Goal: Information Seeking & Learning: Learn about a topic

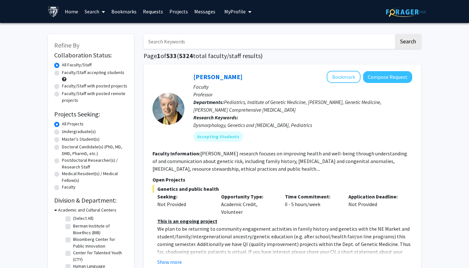
click at [228, 45] on input "Search Keywords" at bounding box center [269, 41] width 251 height 15
type input "maternal"
click at [408, 42] on button "Search" at bounding box center [408, 41] width 26 height 15
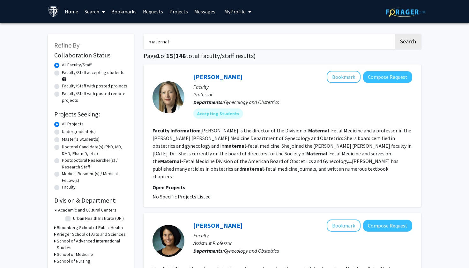
click at [207, 151] on section "Faculty Information: Jeanne Sheffield is the director of the Division of Matern…" at bounding box center [283, 154] width 260 height 54
click at [306, 157] on b "Maternal" at bounding box center [316, 153] width 21 height 6
click at [202, 169] on fg-read-more "Jeanne Sheffield is the director of the Division of Maternal -Fetal Medicine an…" at bounding box center [282, 153] width 259 height 52
click at [203, 176] on fg-search-faculty "Jeanne Sheffield Bookmark Compose Request Faculty Professor Departments: Gyneco…" at bounding box center [283, 136] width 260 height 130
click at [215, 75] on link "Jeanne Sheffield" at bounding box center [217, 77] width 49 height 8
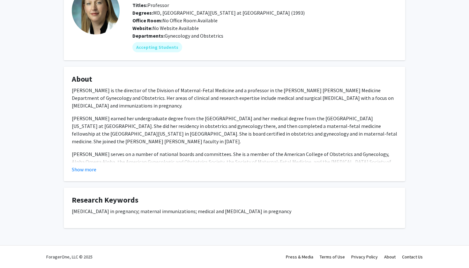
scroll to position [49, 0]
click at [91, 171] on button "Show more" at bounding box center [84, 170] width 25 height 8
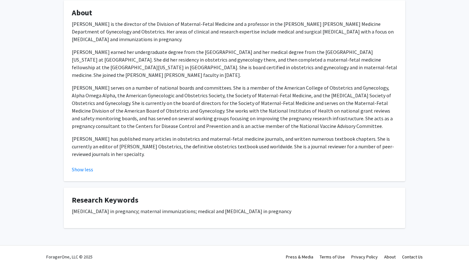
scroll to position [116, 0]
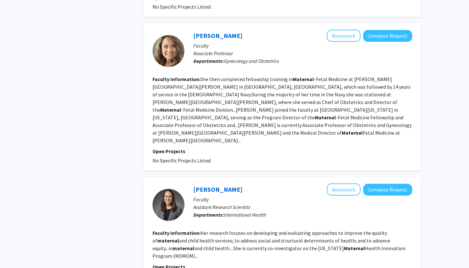
scroll to position [1088, 0]
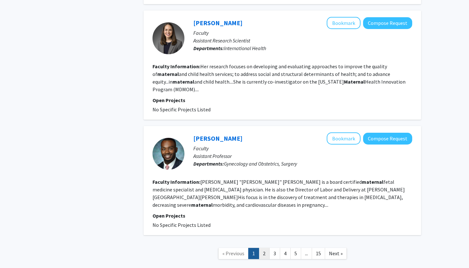
click at [264, 248] on link "2" at bounding box center [264, 253] width 11 height 11
click at [276, 248] on link "3" at bounding box center [274, 253] width 11 height 11
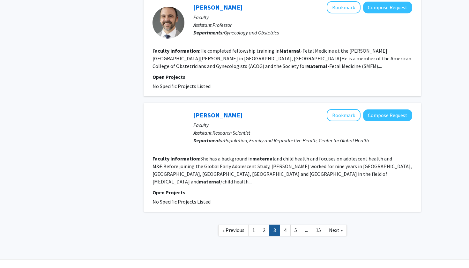
scroll to position [994, 0]
click at [287, 225] on link "4" at bounding box center [285, 230] width 11 height 11
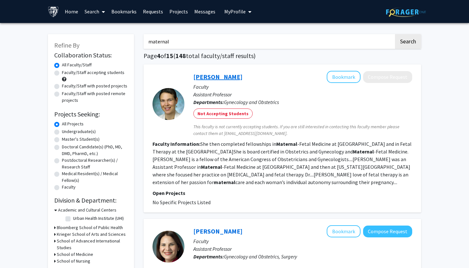
click at [214, 77] on link "Mara Rosner" at bounding box center [217, 77] width 49 height 8
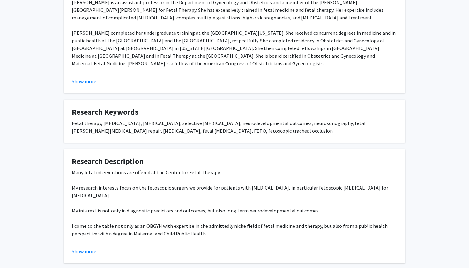
scroll to position [138, 0]
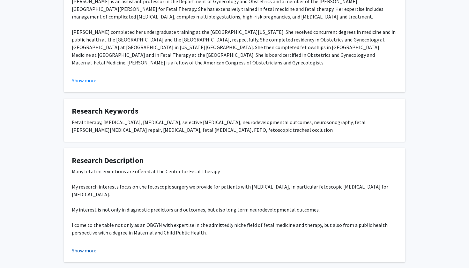
click at [93, 250] on button "Show more" at bounding box center [84, 251] width 25 height 8
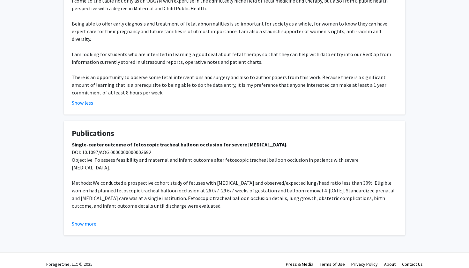
scroll to position [362, 0]
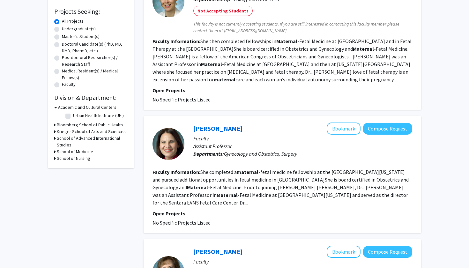
scroll to position [234, 0]
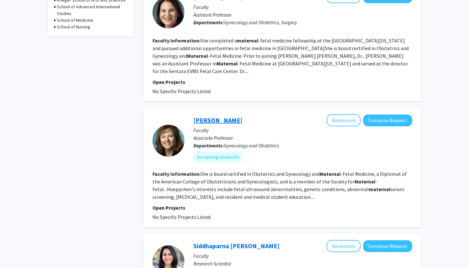
click at [222, 116] on link "Nancy Hueppchen" at bounding box center [217, 120] width 49 height 8
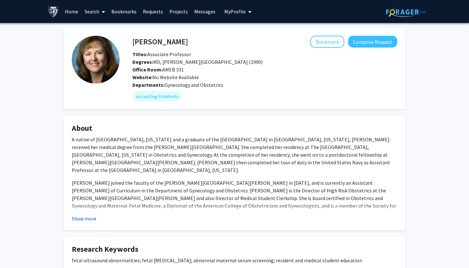
click at [86, 219] on button "Show more" at bounding box center [84, 219] width 25 height 8
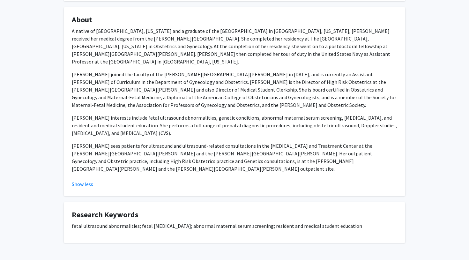
scroll to position [108, 0]
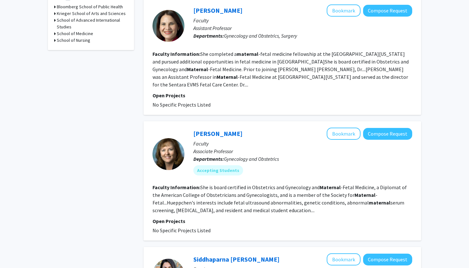
scroll to position [14, 0]
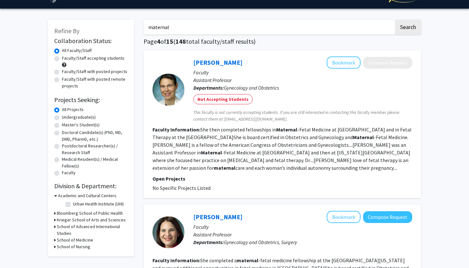
click at [163, 27] on input "maternal" at bounding box center [269, 27] width 251 height 15
click at [408, 28] on button "Search" at bounding box center [408, 27] width 26 height 15
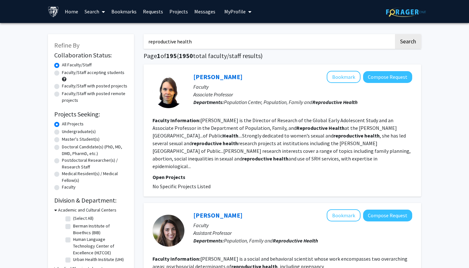
click at [184, 43] on input "reproductive health" at bounding box center [269, 41] width 251 height 15
click at [408, 42] on button "Search" at bounding box center [408, 41] width 26 height 15
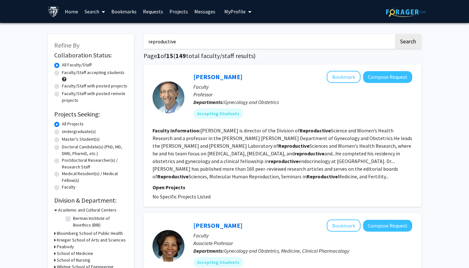
click at [167, 41] on input "reproductive" at bounding box center [269, 41] width 251 height 15
click at [408, 42] on button "Search" at bounding box center [408, 41] width 26 height 15
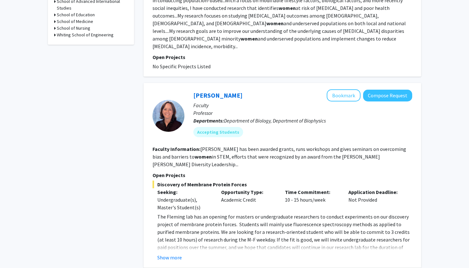
scroll to position [303, 0]
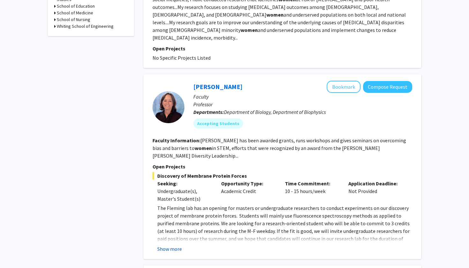
click at [167, 245] on button "Show more" at bounding box center [169, 249] width 25 height 8
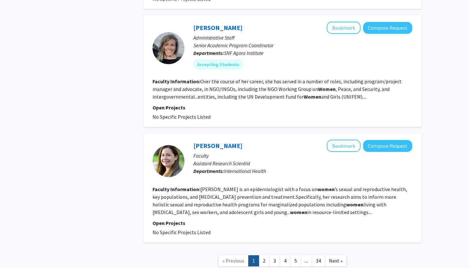
scroll to position [1285, 0]
click at [262, 256] on link "2" at bounding box center [264, 261] width 11 height 11
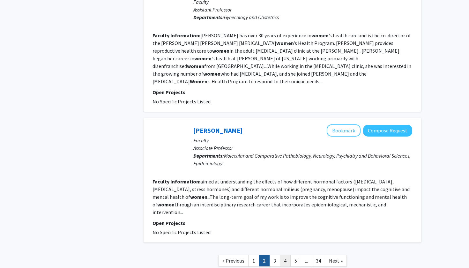
scroll to position [1140, 0]
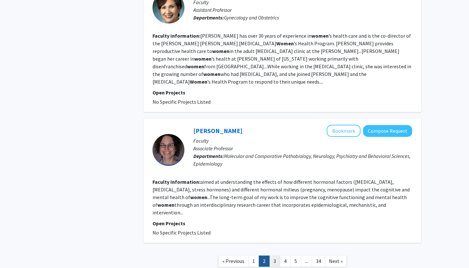
click at [276, 256] on link "3" at bounding box center [274, 261] width 11 height 11
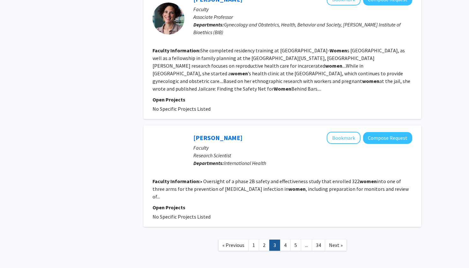
scroll to position [1051, 0]
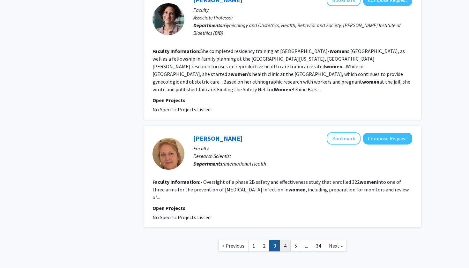
click at [284, 240] on link "4" at bounding box center [285, 245] width 11 height 11
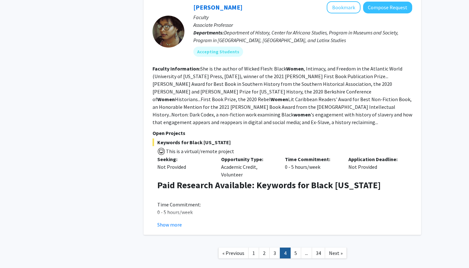
scroll to position [1160, 0]
click at [292, 248] on link "5" at bounding box center [296, 253] width 11 height 11
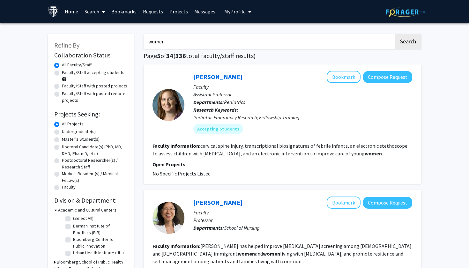
click at [162, 43] on input "women" at bounding box center [269, 41] width 251 height 15
click at [408, 42] on button "Search" at bounding box center [408, 41] width 26 height 15
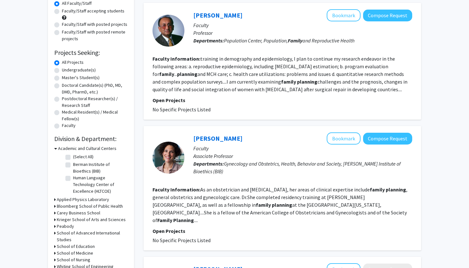
scroll to position [108, 0]
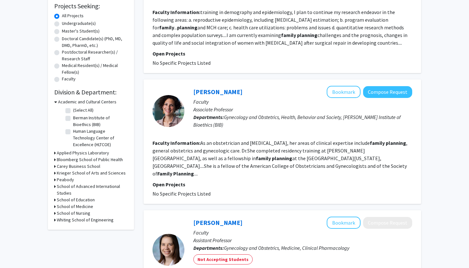
drag, startPoint x: 203, startPoint y: 144, endPoint x: 259, endPoint y: 162, distance: 59.1
click at [259, 162] on fg-read-more "As an obstetrician and gynecologist, her areas of clinical expertise include fa…" at bounding box center [280, 158] width 255 height 37
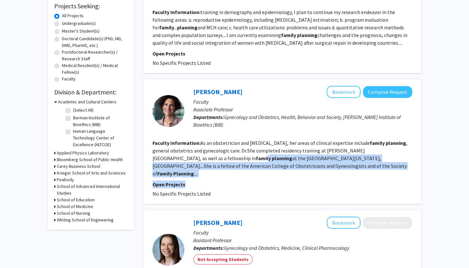
drag, startPoint x: 274, startPoint y: 156, endPoint x: 318, endPoint y: 177, distance: 48.8
click at [319, 177] on fg-search-faculty "Carolyn Sufrin Bookmark Compose Request Faculty Associate Professor Departments…" at bounding box center [283, 142] width 260 height 112
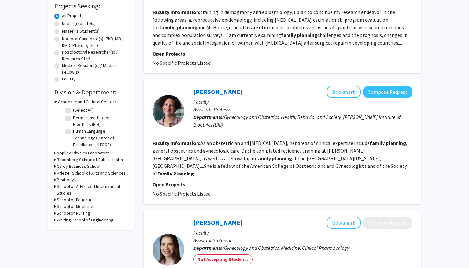
click at [313, 169] on fg-read-more "As an obstetrician and gynecologist, her areas of clinical expertise include fa…" at bounding box center [280, 158] width 255 height 37
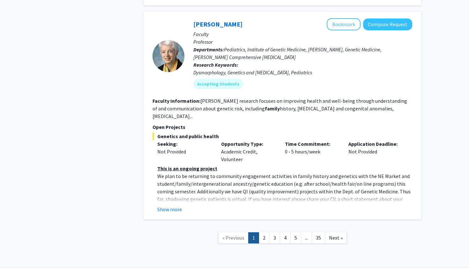
scroll to position [1139, 0]
click at [163, 206] on button "Show more" at bounding box center [169, 210] width 25 height 8
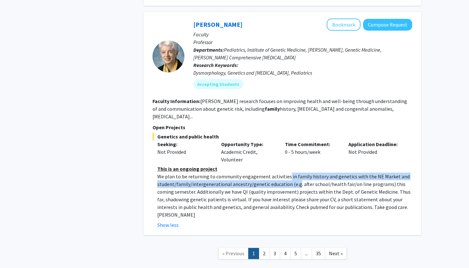
drag, startPoint x: 285, startPoint y: 154, endPoint x: 296, endPoint y: 160, distance: 11.9
click at [296, 173] on p "We plan to be returning to community engagement activities in family history an…" at bounding box center [284, 196] width 255 height 46
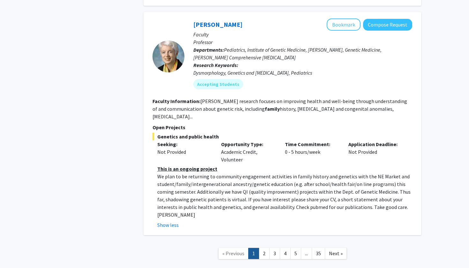
click at [302, 173] on p "We plan to be returning to community engagement activities in family history an…" at bounding box center [284, 196] width 255 height 46
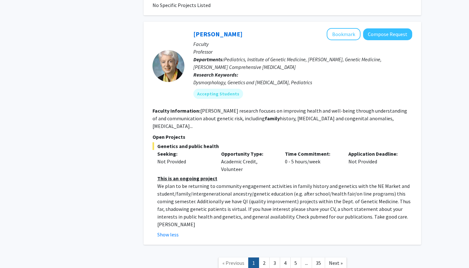
scroll to position [1129, 0]
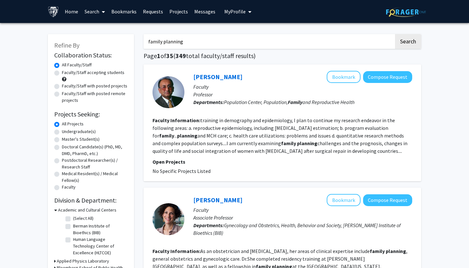
scroll to position [0, 0]
click at [182, 37] on input "family planning" at bounding box center [269, 41] width 251 height 15
drag, startPoint x: 185, startPoint y: 40, endPoint x: 132, endPoint y: 40, distance: 52.7
type input "p"
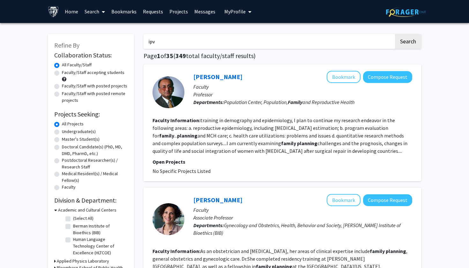
click at [408, 42] on button "Search" at bounding box center [408, 41] width 26 height 15
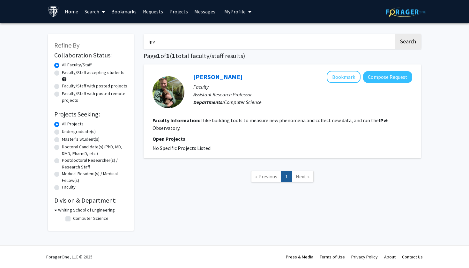
click at [180, 42] on input "ipv" at bounding box center [269, 41] width 251 height 15
click at [408, 42] on button "Search" at bounding box center [408, 41] width 26 height 15
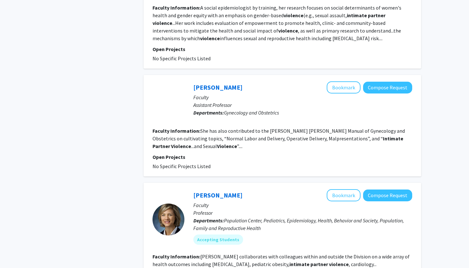
scroll to position [960, 0]
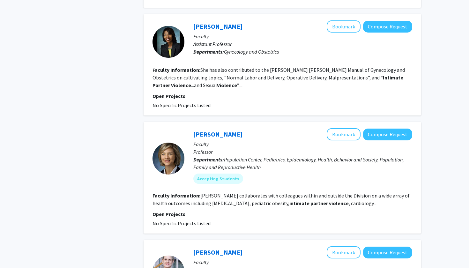
click at [279, 198] on fg-read-more "Jennings collaborates with colleagues within and outside the Division on a wide…" at bounding box center [281, 200] width 257 height 14
click at [278, 211] on section "Open Projects No Specific Projects Listed" at bounding box center [283, 218] width 260 height 17
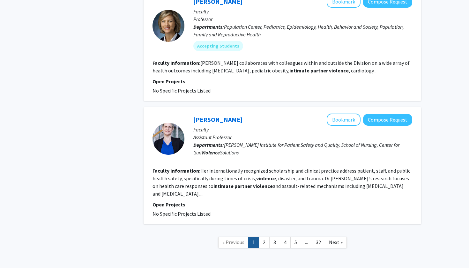
scroll to position [1100, 0]
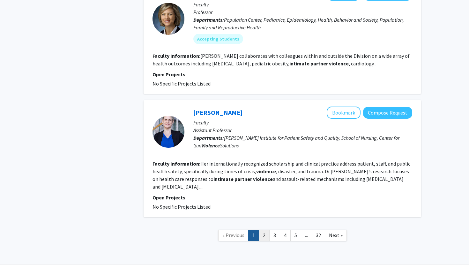
click at [270, 230] on link "2" at bounding box center [264, 235] width 11 height 11
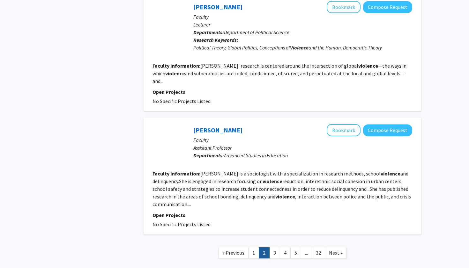
scroll to position [1065, 0]
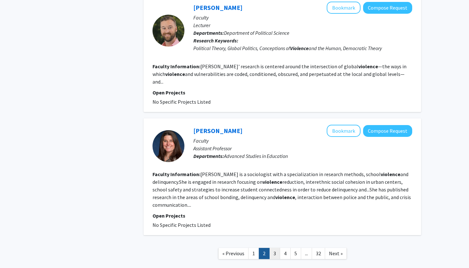
click at [271, 248] on link "3" at bounding box center [274, 253] width 11 height 11
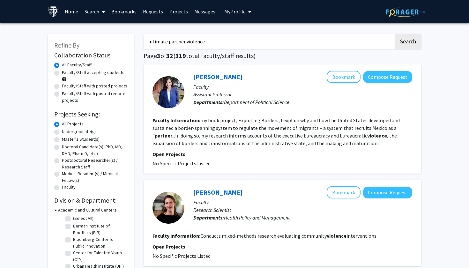
drag, startPoint x: 207, startPoint y: 42, endPoint x: 132, endPoint y: 42, distance: 75.3
type input "STI"
click at [408, 42] on button "Search" at bounding box center [408, 41] width 26 height 15
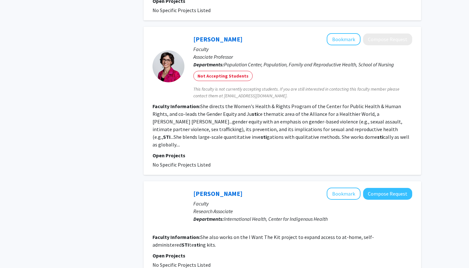
scroll to position [976, 0]
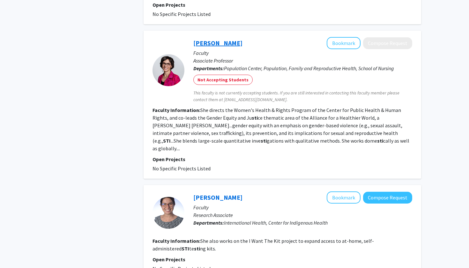
click at [217, 39] on link "Michele Decker" at bounding box center [217, 43] width 49 height 8
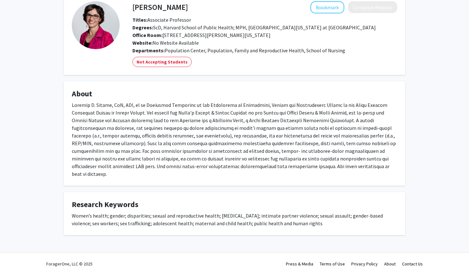
scroll to position [34, 0]
drag, startPoint x: 291, startPoint y: 129, endPoint x: 339, endPoint y: 128, distance: 47.3
click at [339, 128] on div at bounding box center [235, 140] width 326 height 77
copy div "gender-based violence"
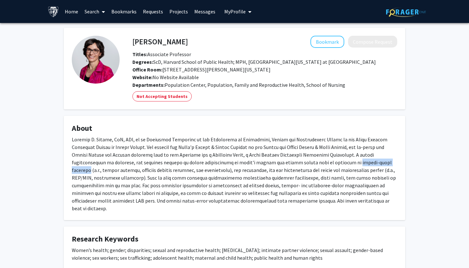
scroll to position [0, 0]
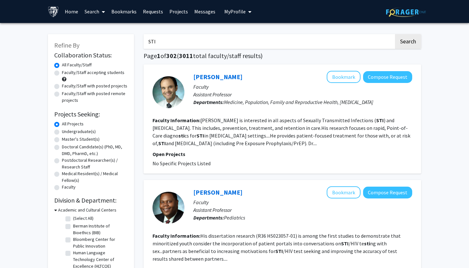
click at [162, 45] on input "STI" at bounding box center [269, 41] width 251 height 15
paste input "gender-based violence"
click at [408, 42] on button "Search" at bounding box center [408, 41] width 26 height 15
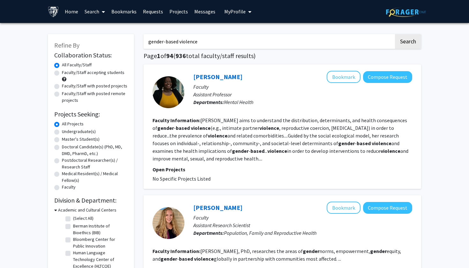
drag, startPoint x: 201, startPoint y: 48, endPoint x: 143, endPoint y: 40, distance: 58.4
click at [408, 42] on button "Search" at bounding box center [408, 41] width 26 height 15
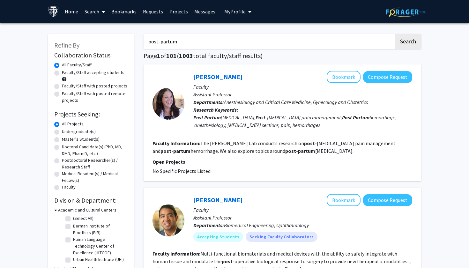
drag, startPoint x: 193, startPoint y: 45, endPoint x: 119, endPoint y: 45, distance: 73.7
click at [408, 42] on button "Search" at bounding box center [408, 41] width 26 height 15
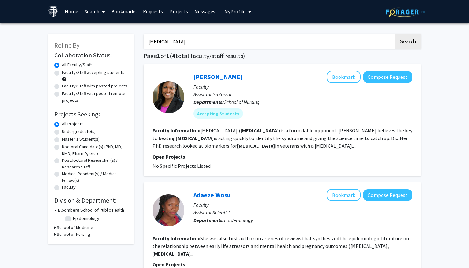
click at [153, 43] on input "PTSD" at bounding box center [269, 41] width 251 height 15
click at [408, 42] on button "Search" at bounding box center [408, 41] width 26 height 15
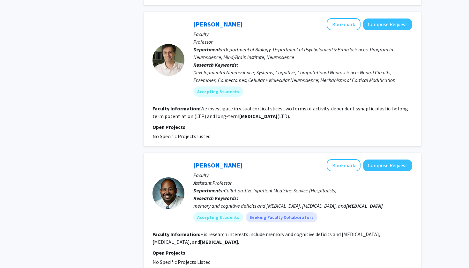
scroll to position [1017, 0]
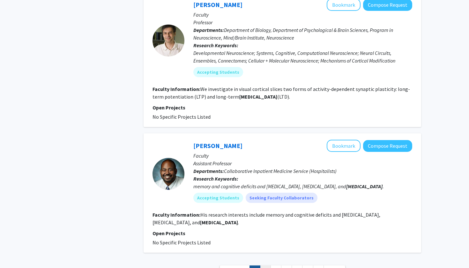
click at [266, 266] on link "2" at bounding box center [265, 271] width 11 height 11
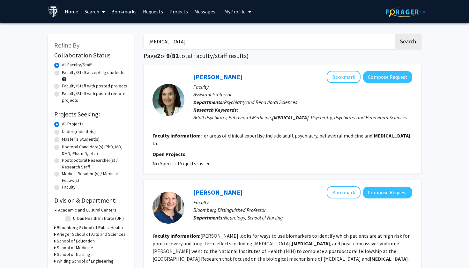
click at [163, 42] on input "depression" at bounding box center [269, 41] width 251 height 15
type input "medical anthropology"
click at [408, 42] on button "Search" at bounding box center [408, 41] width 26 height 15
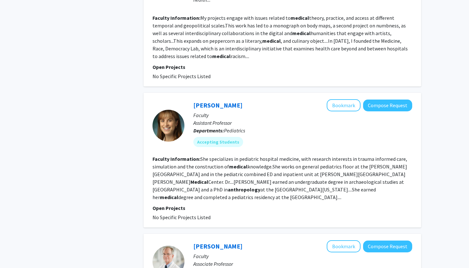
scroll to position [730, 0]
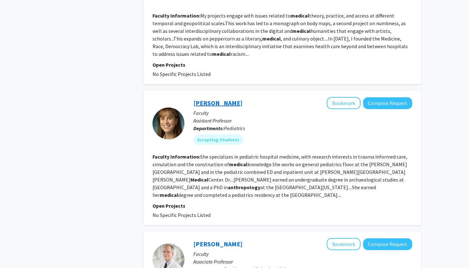
click at [211, 99] on link "Rachel Cane" at bounding box center [217, 103] width 49 height 8
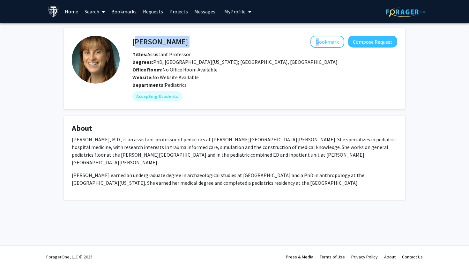
drag, startPoint x: 182, startPoint y: 46, endPoint x: 134, endPoint y: 43, distance: 48.3
click at [134, 43] on div "Rachel Cane Bookmark Compose Request" at bounding box center [265, 42] width 275 height 12
copy div "Rachel Cane"
click at [67, 12] on link "Home" at bounding box center [72, 11] width 20 height 22
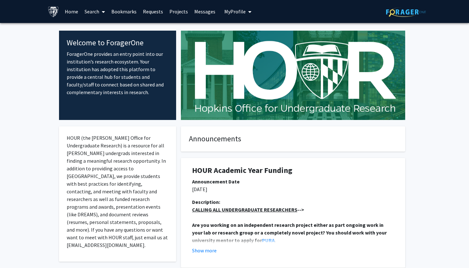
click at [98, 12] on link "Search" at bounding box center [94, 11] width 27 height 22
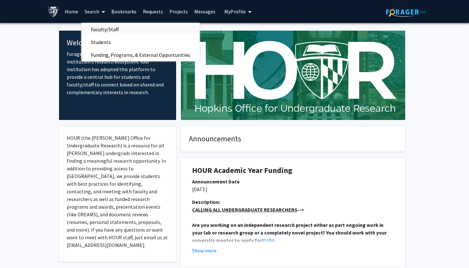
click at [102, 30] on span "Faculty/Staff" at bounding box center [104, 29] width 47 height 13
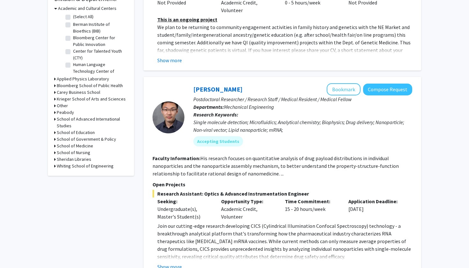
scroll to position [203, 0]
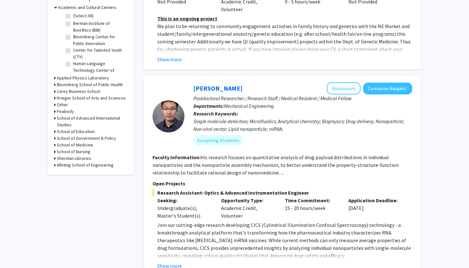
click at [73, 26] on label "Berman Institute of Bioethics (BIB)" at bounding box center [99, 26] width 53 height 13
click at [73, 24] on input "Berman Institute of Bioethics (BIB)" at bounding box center [75, 22] width 4 height 4
checkbox input "true"
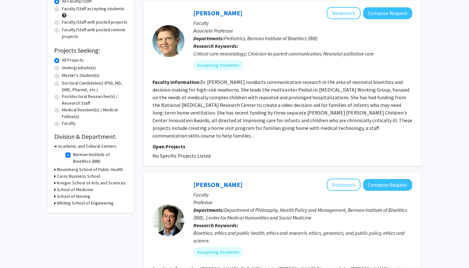
scroll to position [64, 0]
click at [231, 123] on fg-read-more "Dr. Renee Boss conducts communication research in the area of neonatal bioethic…" at bounding box center [283, 109] width 260 height 60
click at [235, 120] on fg-read-more "Dr. Renee Boss conducts communication research in the area of neonatal bioethic…" at bounding box center [283, 109] width 260 height 60
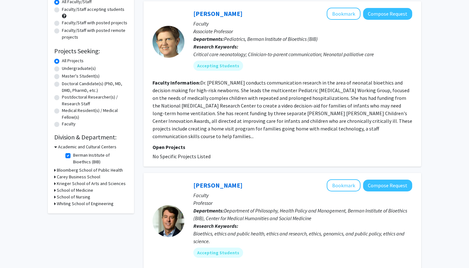
scroll to position [80, 0]
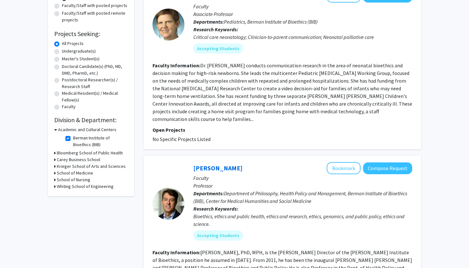
click at [61, 155] on h3 "Bloomberg School of Public Health" at bounding box center [90, 153] width 66 height 7
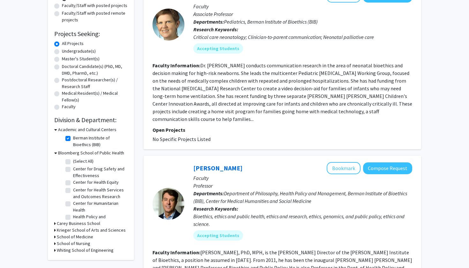
click at [73, 170] on label "Center for Drug Safety and Effectiveness" at bounding box center [99, 172] width 53 height 13
click at [73, 170] on input "Center for Drug Safety and Effectiveness" at bounding box center [75, 168] width 4 height 4
checkbox input "true"
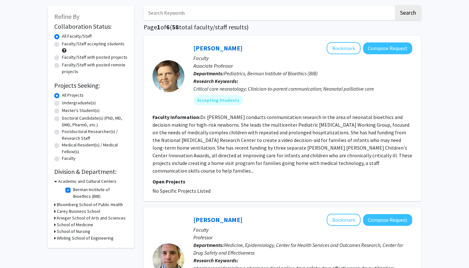
scroll to position [28, 0]
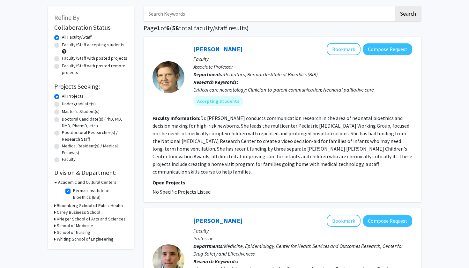
click at [58, 207] on h3 "Bloomberg School of Public Health" at bounding box center [90, 205] width 66 height 7
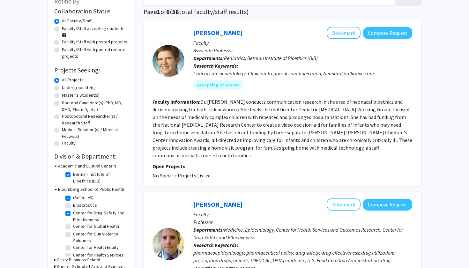
scroll to position [99, 0]
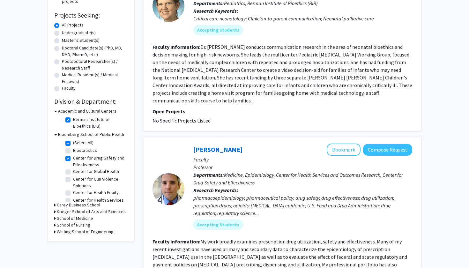
click at [73, 174] on label "Center for Global Health" at bounding box center [96, 171] width 46 height 7
click at [73, 172] on input "Center for Global Health" at bounding box center [75, 170] width 4 height 4
checkbox input "true"
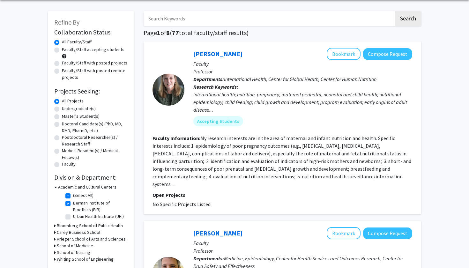
scroll to position [27, 0]
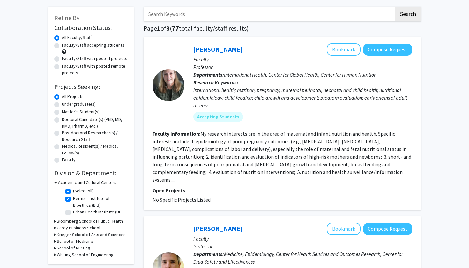
click at [60, 224] on h3 "Bloomberg School of Public Health" at bounding box center [90, 221] width 66 height 7
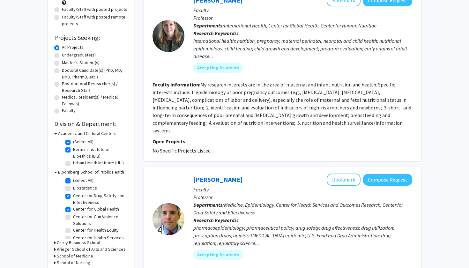
scroll to position [112, 0]
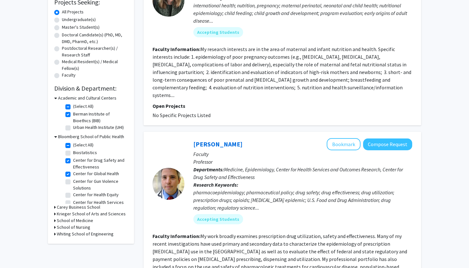
click at [73, 197] on label "Center for Health Equity" at bounding box center [96, 195] width 46 height 7
click at [73, 196] on input "Center for Health Equity" at bounding box center [75, 194] width 4 height 4
checkbox input "true"
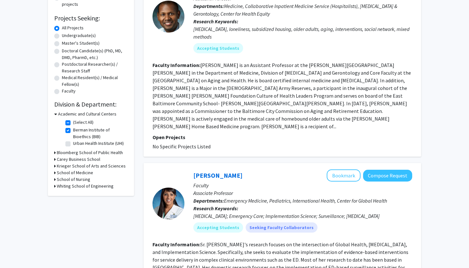
scroll to position [145, 0]
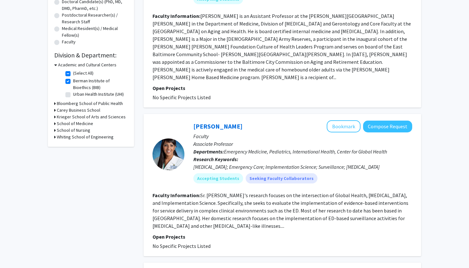
click at [63, 104] on h3 "Bloomberg School of Public Health" at bounding box center [90, 103] width 66 height 7
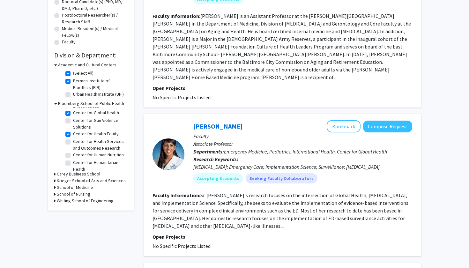
scroll to position [34, 0]
click at [73, 138] on label "Center for Health Services and Outcomes Research" at bounding box center [99, 138] width 53 height 13
click at [73, 136] on input "Center for Health Services and Outcomes Research" at bounding box center [75, 134] width 4 height 4
checkbox input "true"
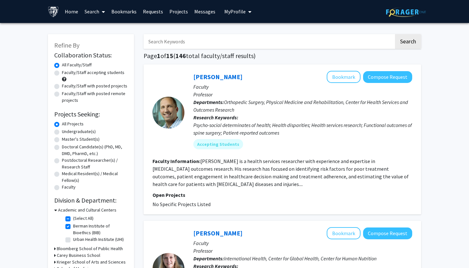
scroll to position [145, 0]
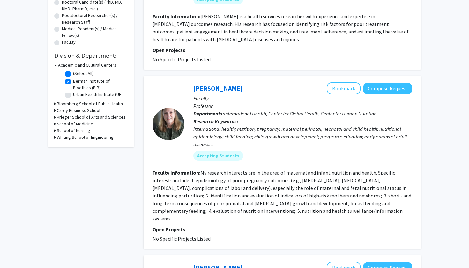
click at [64, 105] on h3 "Bloomberg School of Public Health" at bounding box center [90, 104] width 66 height 7
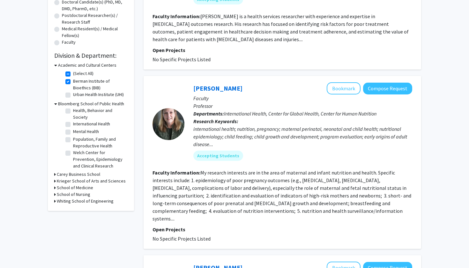
scroll to position [141, 0]
click at [67, 157] on fg-checkbox "Welch Center for Prevention, Epidemiology and Clinical Research Welch Center fo…" at bounding box center [95, 159] width 61 height 20
click at [73, 153] on label "Welch Center for Prevention, Epidemiology and Clinical Research" at bounding box center [99, 159] width 53 height 20
click at [73, 153] on input "Welch Center for Prevention, Epidemiology and Clinical Research" at bounding box center [75, 151] width 4 height 4
checkbox input "true"
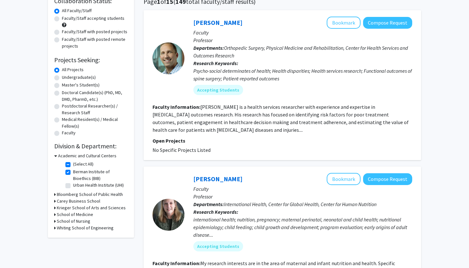
scroll to position [121, 0]
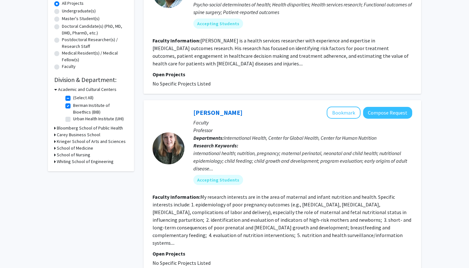
click at [64, 128] on h3 "Bloomberg School of Public Health" at bounding box center [90, 128] width 66 height 7
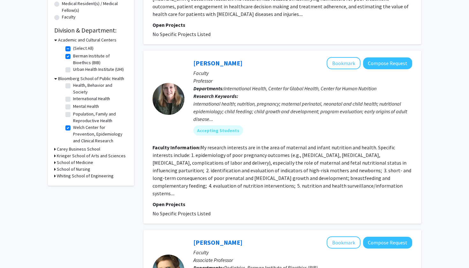
scroll to position [141, 0]
click at [73, 116] on label "Population, Family and Reproductive Health" at bounding box center [99, 117] width 53 height 13
click at [73, 115] on input "Population, Family and Reproductive Health" at bounding box center [75, 113] width 4 height 4
checkbox input "true"
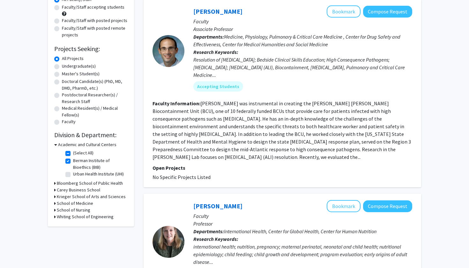
scroll to position [129, 0]
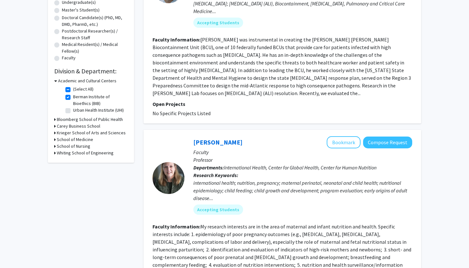
click at [59, 121] on h3 "Bloomberg School of Public Health" at bounding box center [90, 119] width 66 height 7
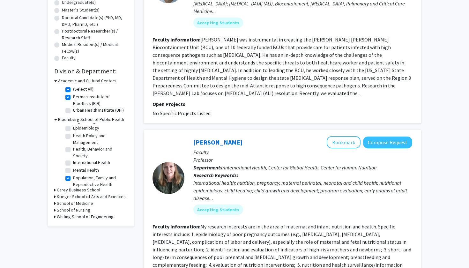
scroll to position [125, 0]
click at [73, 166] on label "Mental Health" at bounding box center [86, 164] width 26 height 7
click at [73, 165] on input "Mental Health" at bounding box center [75, 163] width 4 height 4
checkbox input "true"
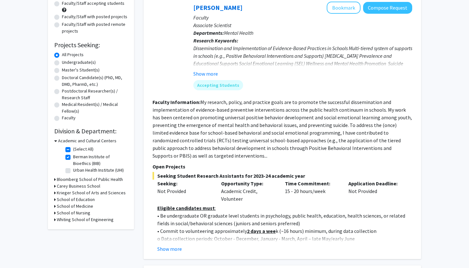
scroll to position [72, 0]
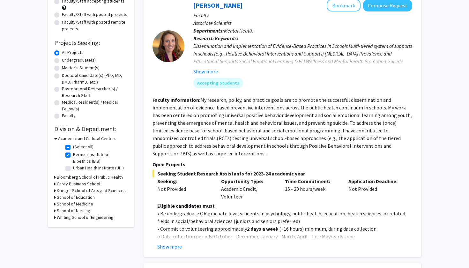
click at [64, 177] on h3 "Bloomberg School of Public Health" at bounding box center [90, 177] width 66 height 7
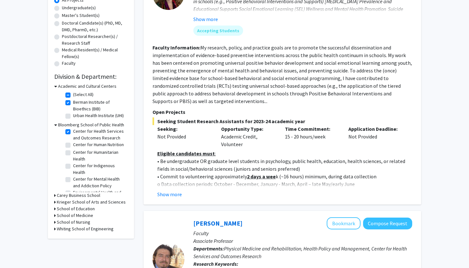
scroll to position [55, 0]
click at [73, 158] on label "Center for Humanitarian Health" at bounding box center [99, 160] width 53 height 13
click at [73, 158] on input "Center for Humanitarian Health" at bounding box center [75, 156] width 4 height 4
checkbox input "true"
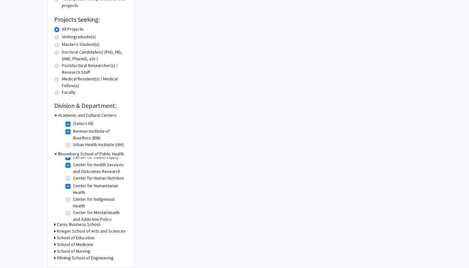
scroll to position [129, 0]
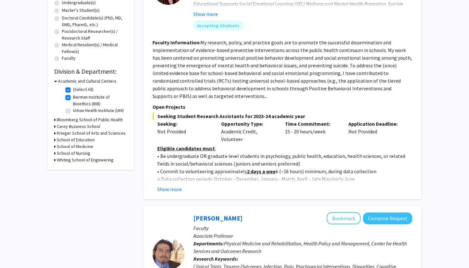
click at [63, 120] on h3 "Bloomberg School of Public Health" at bounding box center [90, 120] width 66 height 7
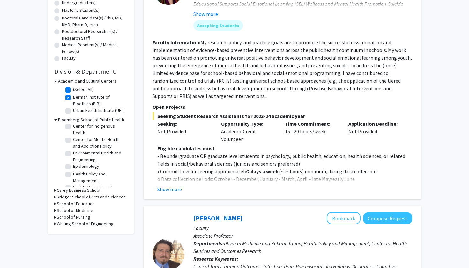
scroll to position [102, 0]
click at [73, 141] on label "Center for Mental Health and Addiction Policy" at bounding box center [99, 142] width 53 height 13
click at [73, 140] on input "Center for Mental Health and Addiction Policy" at bounding box center [75, 138] width 4 height 4
checkbox input "true"
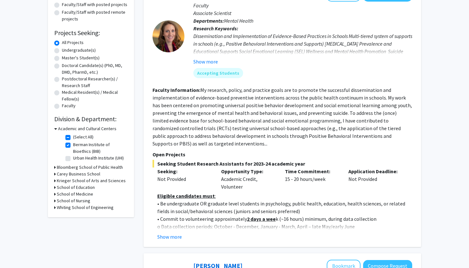
scroll to position [107, 0]
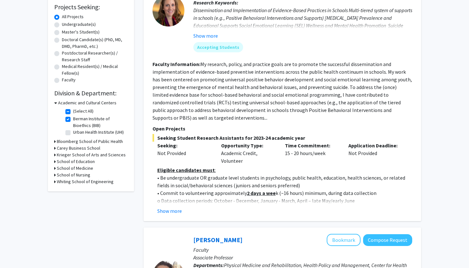
click at [65, 143] on h3 "Bloomberg School of Public Health" at bounding box center [90, 141] width 66 height 7
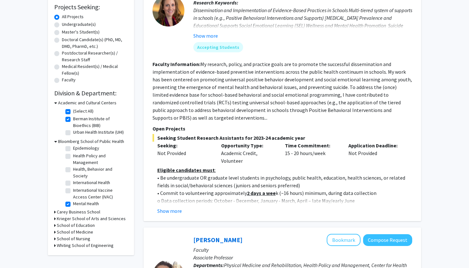
scroll to position [141, 0]
click at [73, 173] on label "Health, Behavior and Society" at bounding box center [99, 173] width 53 height 13
click at [73, 171] on input "Health, Behavior and Society" at bounding box center [75, 169] width 4 height 4
checkbox input "true"
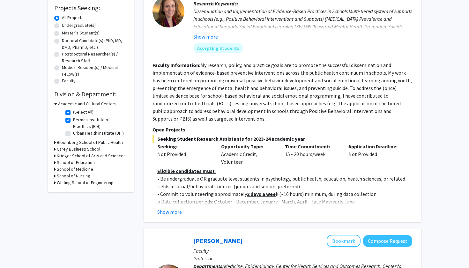
scroll to position [98, 0]
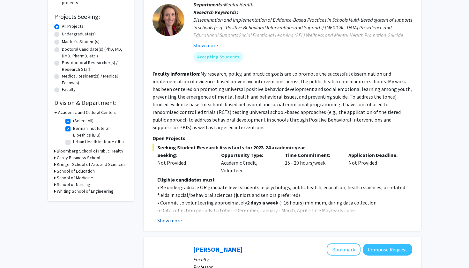
click at [175, 221] on button "Show more" at bounding box center [169, 221] width 25 height 8
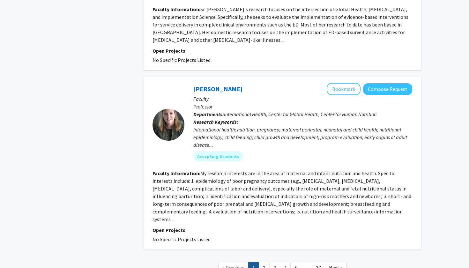
scroll to position [1808, 0]
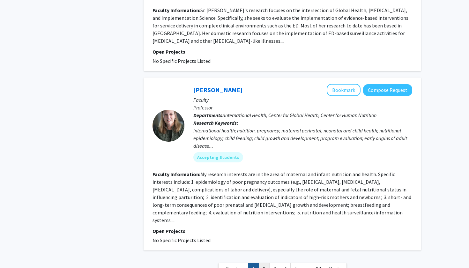
click at [264, 263] on link "2" at bounding box center [264, 268] width 11 height 11
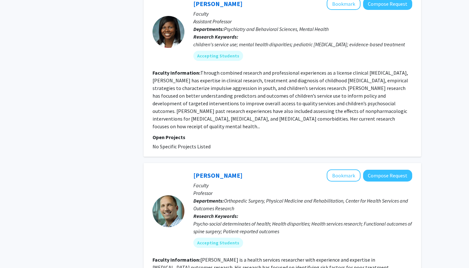
scroll to position [1480, 0]
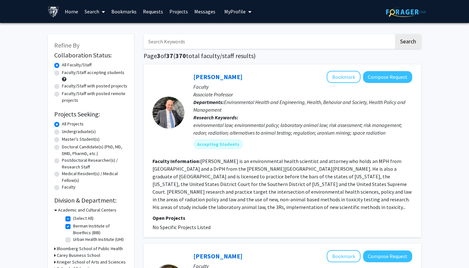
click at [54, 87] on div "Refine By Collaboration Status: Collaboration Status All Faculty/Staff Collabor…" at bounding box center [91, 166] width 86 height 265
click at [62, 87] on label "Faculty/Staff with posted projects" at bounding box center [94, 86] width 65 height 7
click at [62, 87] on input "Faculty/Staff with posted projects" at bounding box center [64, 85] width 4 height 4
radio input "true"
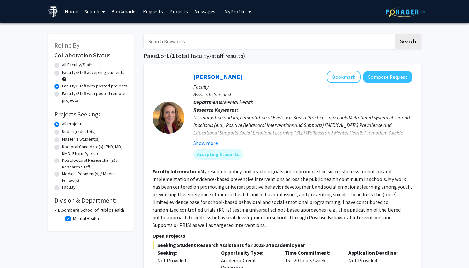
click at [62, 73] on label "Faculty/Staff accepting students" at bounding box center [93, 72] width 63 height 7
click at [62, 73] on input "Faculty/Staff accepting students" at bounding box center [64, 71] width 4 height 4
radio input "true"
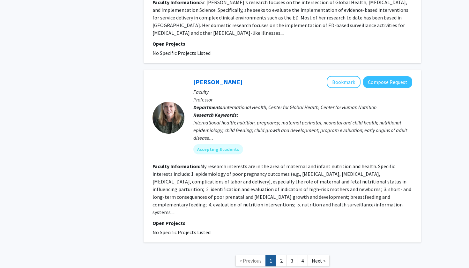
scroll to position [1578, 0]
click at [303, 256] on link "4" at bounding box center [302, 261] width 11 height 11
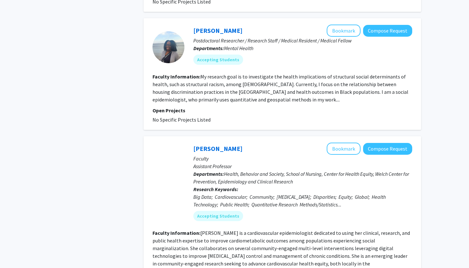
scroll to position [1040, 0]
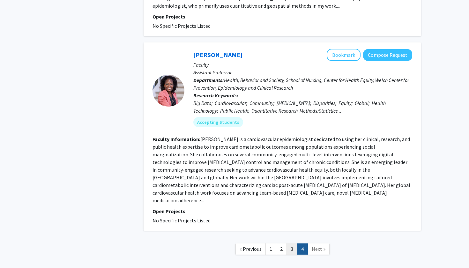
click at [294, 244] on link "3" at bounding box center [292, 249] width 11 height 11
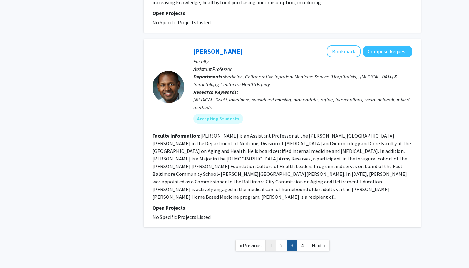
scroll to position [1551, 0]
click at [280, 240] on link "2" at bounding box center [281, 245] width 11 height 11
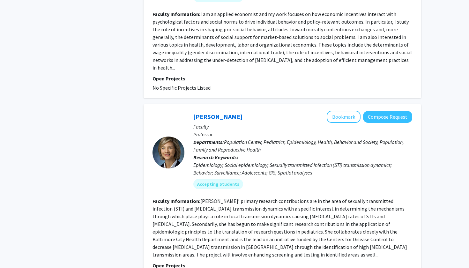
scroll to position [380, 0]
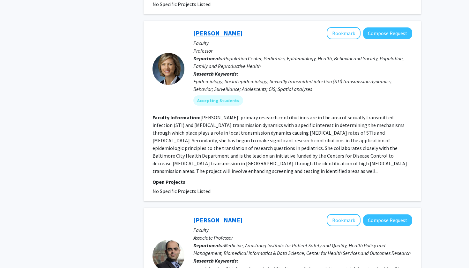
click at [225, 29] on link "[PERSON_NAME]" at bounding box center [217, 33] width 49 height 8
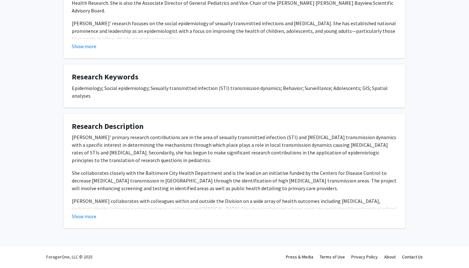
scroll to position [129, 0]
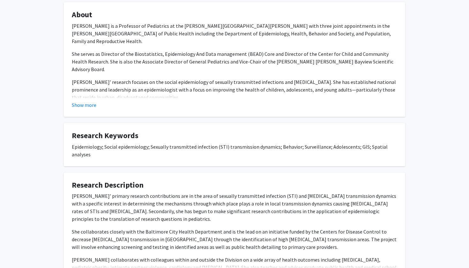
click at [97, 105] on div "Show more" at bounding box center [235, 105] width 326 height 8
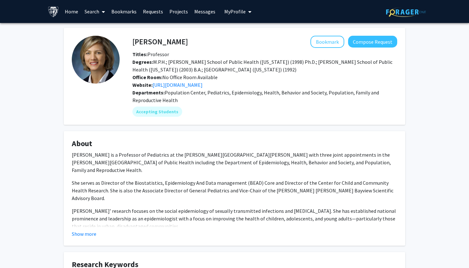
scroll to position [0, 0]
click at [189, 87] on link "[URL][DOMAIN_NAME]" at bounding box center [178, 85] width 50 height 6
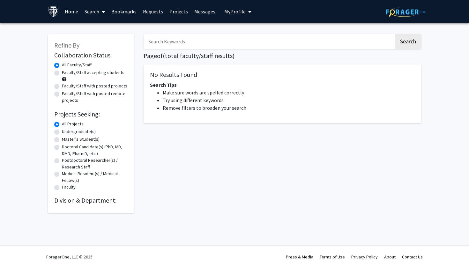
click at [151, 40] on input "Search Keywords" at bounding box center [269, 41] width 251 height 15
type input "India"
click at [408, 42] on button "Search" at bounding box center [408, 41] width 26 height 15
click at [406, 42] on button "Search" at bounding box center [408, 41] width 26 height 15
click at [82, 207] on div "Refine By Collaboration Status: Collaboration Status All Faculty/Staff Collabor…" at bounding box center [91, 123] width 86 height 179
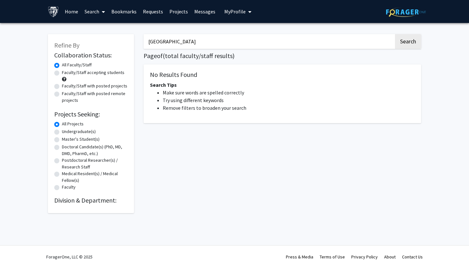
click at [82, 202] on h2 "Division & Department:" at bounding box center [90, 201] width 73 height 8
click at [152, 44] on input "India" at bounding box center [269, 41] width 251 height 15
click at [405, 39] on button "Search" at bounding box center [408, 41] width 26 height 15
click at [411, 43] on button "Search" at bounding box center [408, 41] width 26 height 15
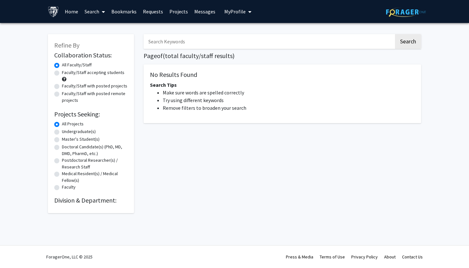
click at [91, 9] on link "Search" at bounding box center [94, 11] width 27 height 22
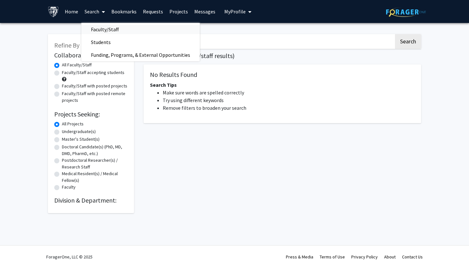
click at [99, 27] on span "Faculty/Staff" at bounding box center [104, 29] width 47 height 13
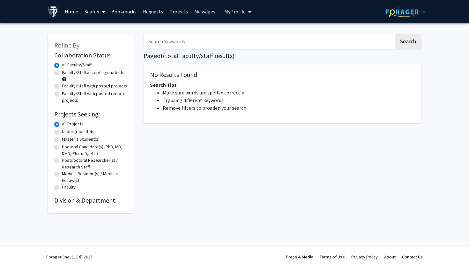
click at [87, 12] on link "Search" at bounding box center [94, 11] width 27 height 22
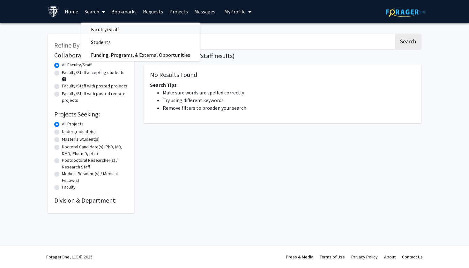
click at [96, 27] on span "Faculty/Staff" at bounding box center [104, 29] width 47 height 13
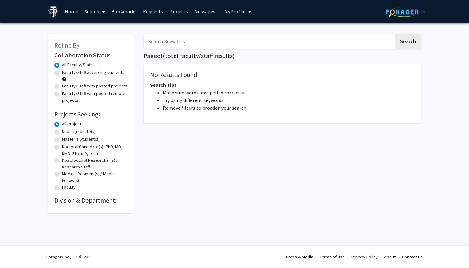
click at [166, 46] on input "Search Keywords" at bounding box center [269, 41] width 251 height 15
type input "india"
click at [408, 42] on button "Search" at bounding box center [408, 41] width 26 height 15
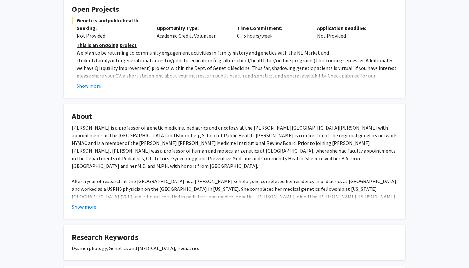
scroll to position [169, 0]
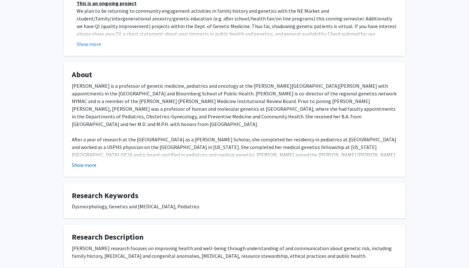
click at [88, 162] on button "Show more" at bounding box center [84, 165] width 25 height 8
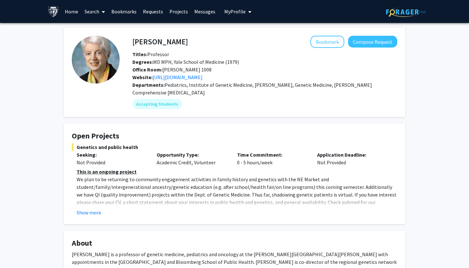
scroll to position [0, 0]
click at [322, 150] on span "Genetics and public health" at bounding box center [235, 147] width 326 height 8
click at [93, 214] on button "Show more" at bounding box center [89, 213] width 25 height 8
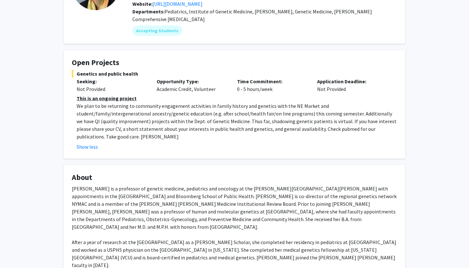
scroll to position [137, 0]
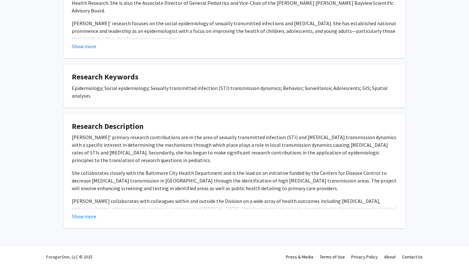
scroll to position [188, 0]
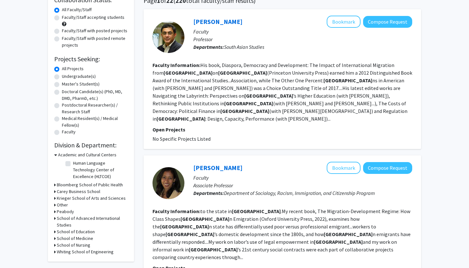
scroll to position [60, 0]
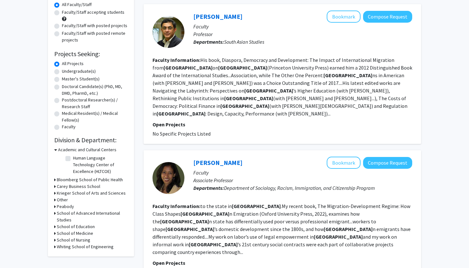
click at [62, 27] on label "Faculty/Staff with posted projects" at bounding box center [94, 25] width 65 height 7
click at [62, 26] on input "Faculty/Staff with posted projects" at bounding box center [64, 24] width 4 height 4
radio input "true"
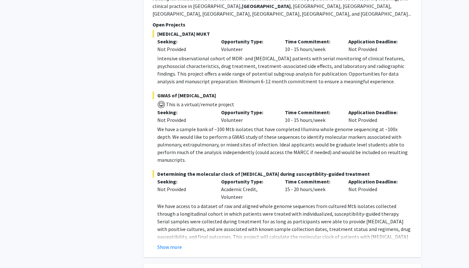
scroll to position [332, 0]
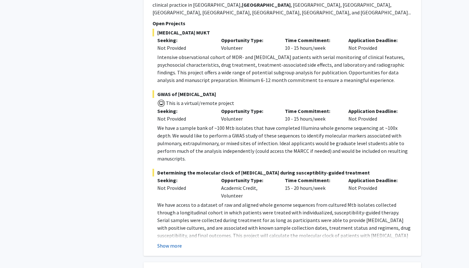
click at [171, 242] on button "Show more" at bounding box center [169, 246] width 25 height 8
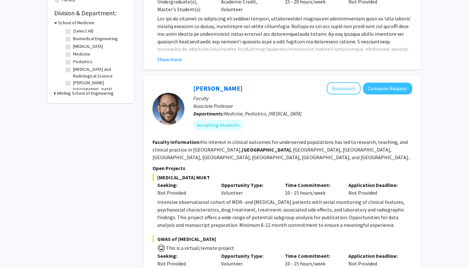
scroll to position [219, 0]
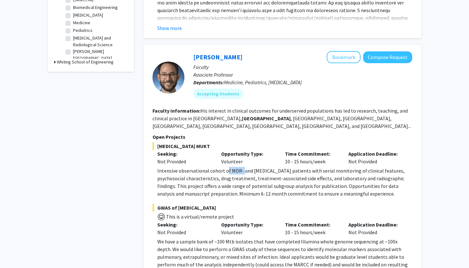
drag, startPoint x: 225, startPoint y: 156, endPoint x: 242, endPoint y: 156, distance: 16.9
click at [242, 167] on p "Intensive observational cohort of MDR- and XDR-TB patients with serial monitori…" at bounding box center [284, 182] width 255 height 31
drag, startPoint x: 228, startPoint y: 156, endPoint x: 265, endPoint y: 158, distance: 37.1
click at [265, 167] on p "Intensive observational cohort of MDR- and XDR-TB patients with serial monitori…" at bounding box center [284, 182] width 255 height 31
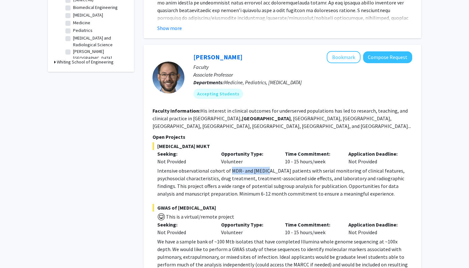
copy p "MDR- and XDR-TB"
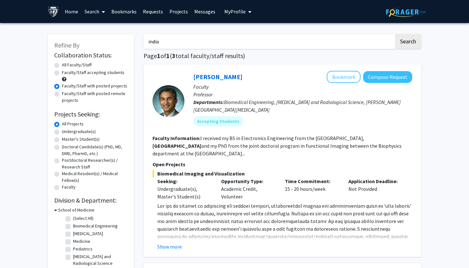
scroll to position [0, 0]
click at [151, 48] on input "india" at bounding box center [269, 41] width 251 height 15
type input "pregnancy"
click at [408, 42] on button "Search" at bounding box center [408, 41] width 26 height 15
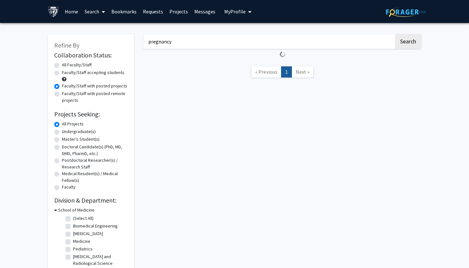
radio input "true"
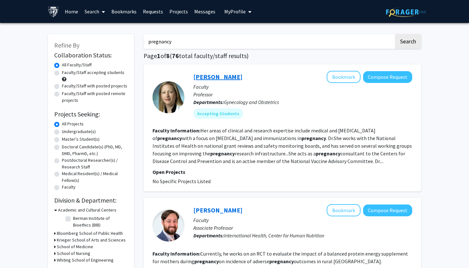
click at [211, 79] on link "Jeanne Sheffield" at bounding box center [217, 77] width 49 height 8
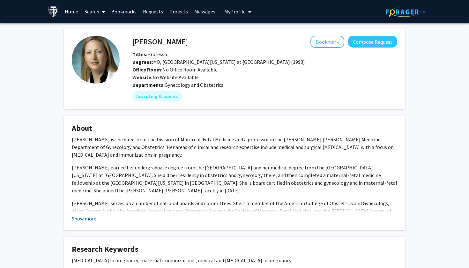
click at [87, 219] on button "Show more" at bounding box center [84, 219] width 25 height 8
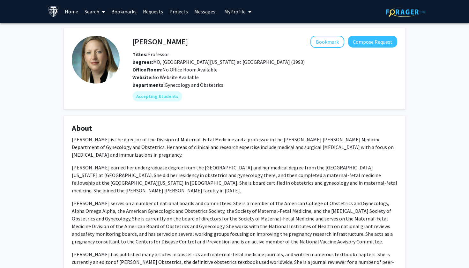
drag, startPoint x: 185, startPoint y: 41, endPoint x: 132, endPoint y: 43, distance: 53.0
click at [132, 43] on h4 "Jeanne Sheffield" at bounding box center [160, 42] width 56 height 12
copy h4 "Jeanne Sheffield"
